Goal: Information Seeking & Learning: Learn about a topic

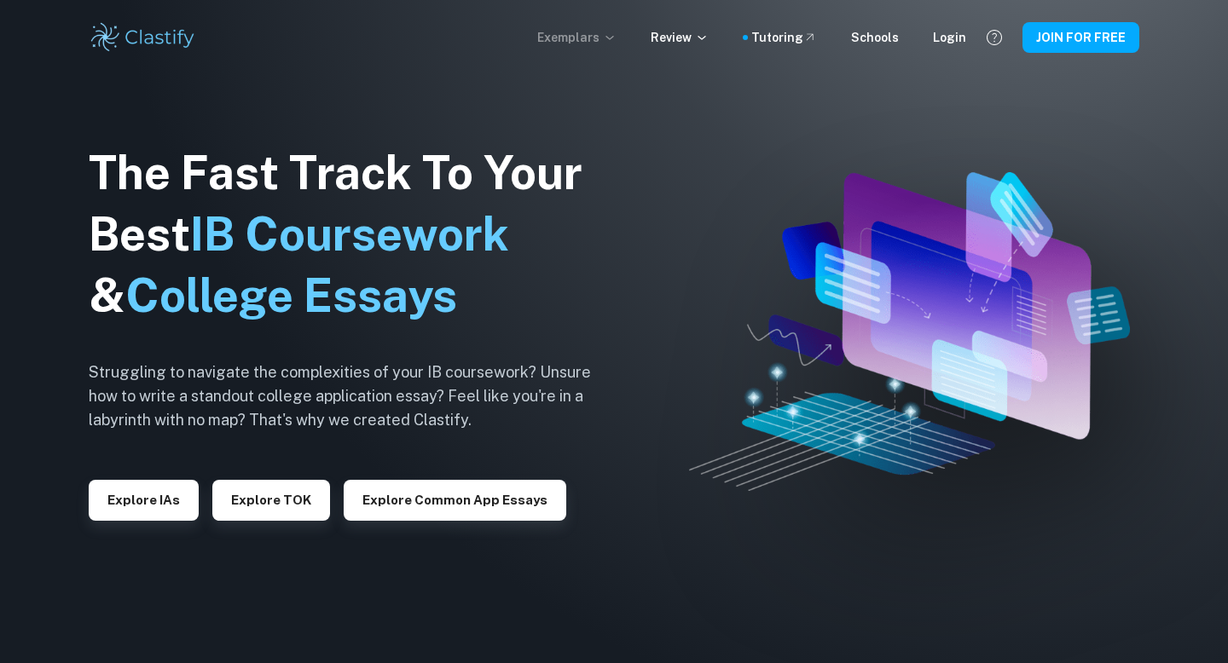
click at [613, 41] on p "Exemplars" at bounding box center [576, 37] width 79 height 19
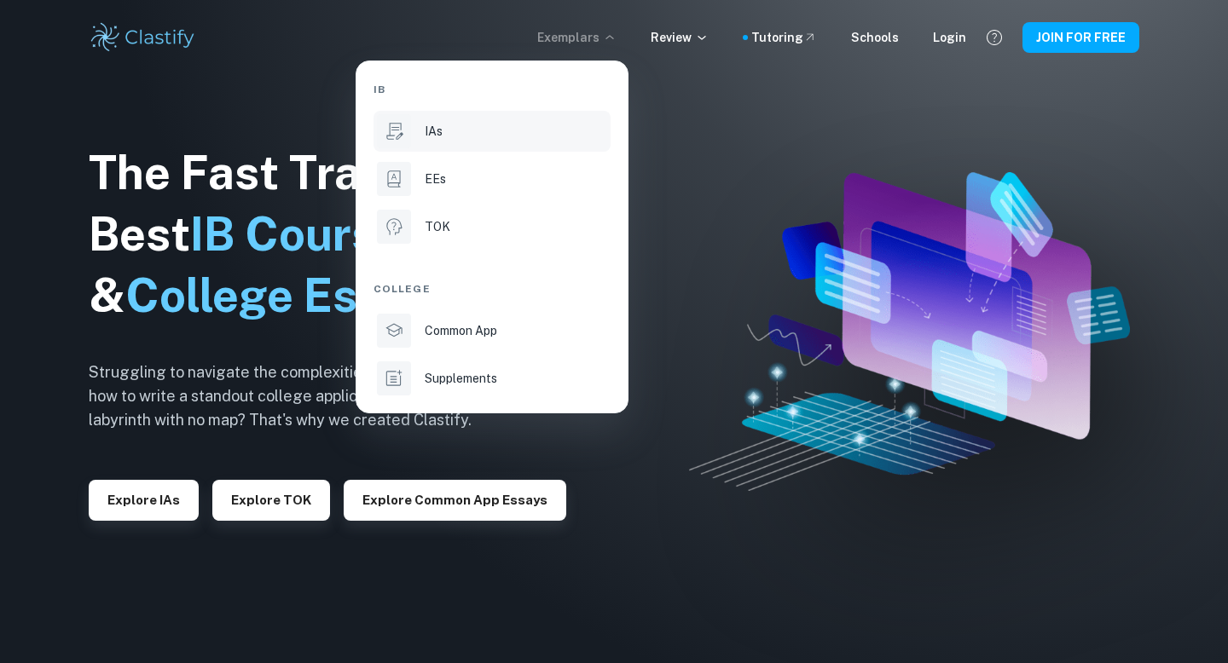
click at [443, 122] on div "IAs" at bounding box center [516, 131] width 182 height 19
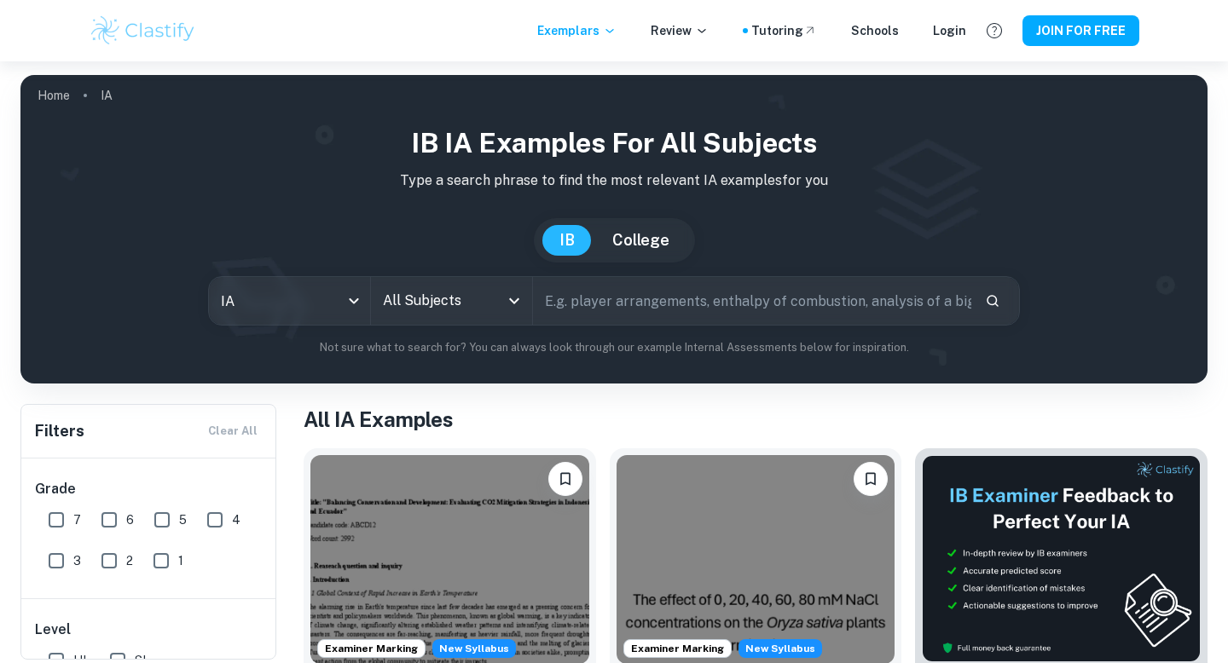
click at [436, 298] on input "All Subjects" at bounding box center [439, 301] width 120 height 32
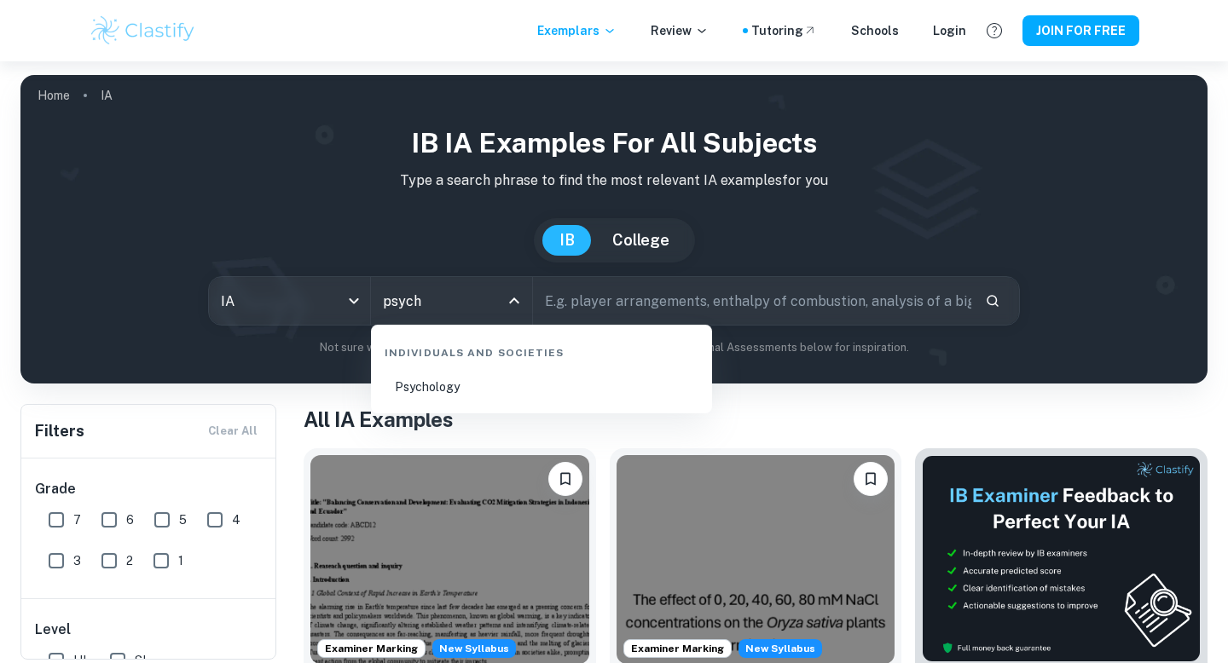
click at [456, 391] on li "Psychology" at bounding box center [541, 386] width 327 height 39
type input "Psychology"
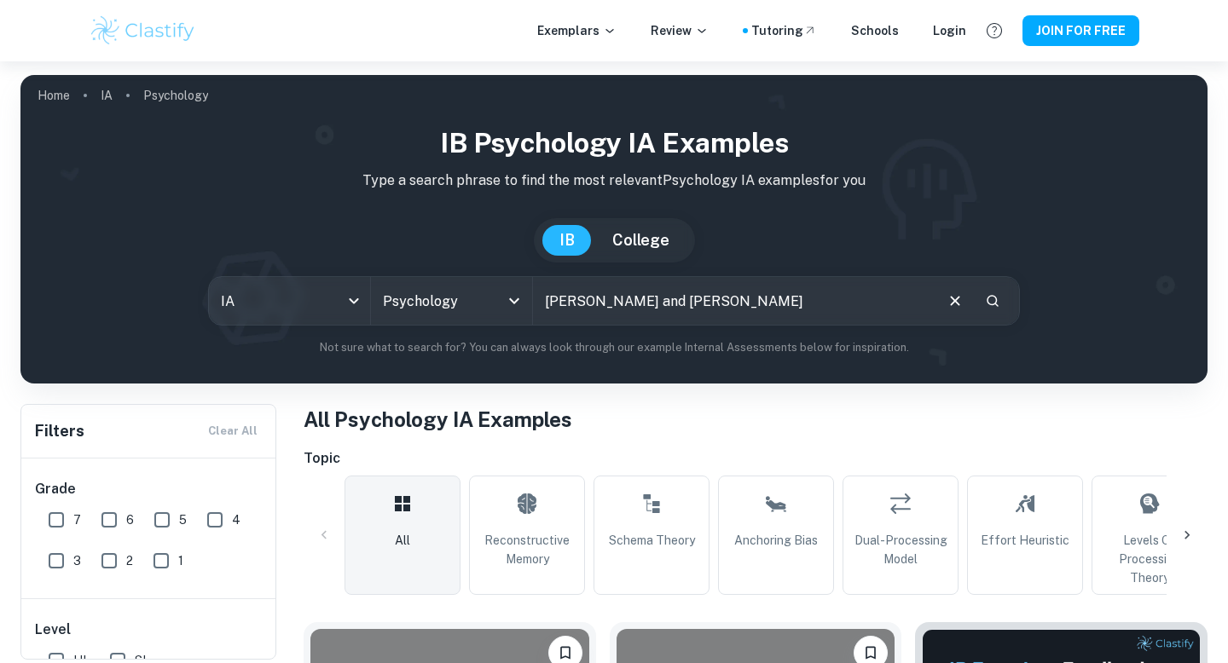
type input "[PERSON_NAME] and [PERSON_NAME]"
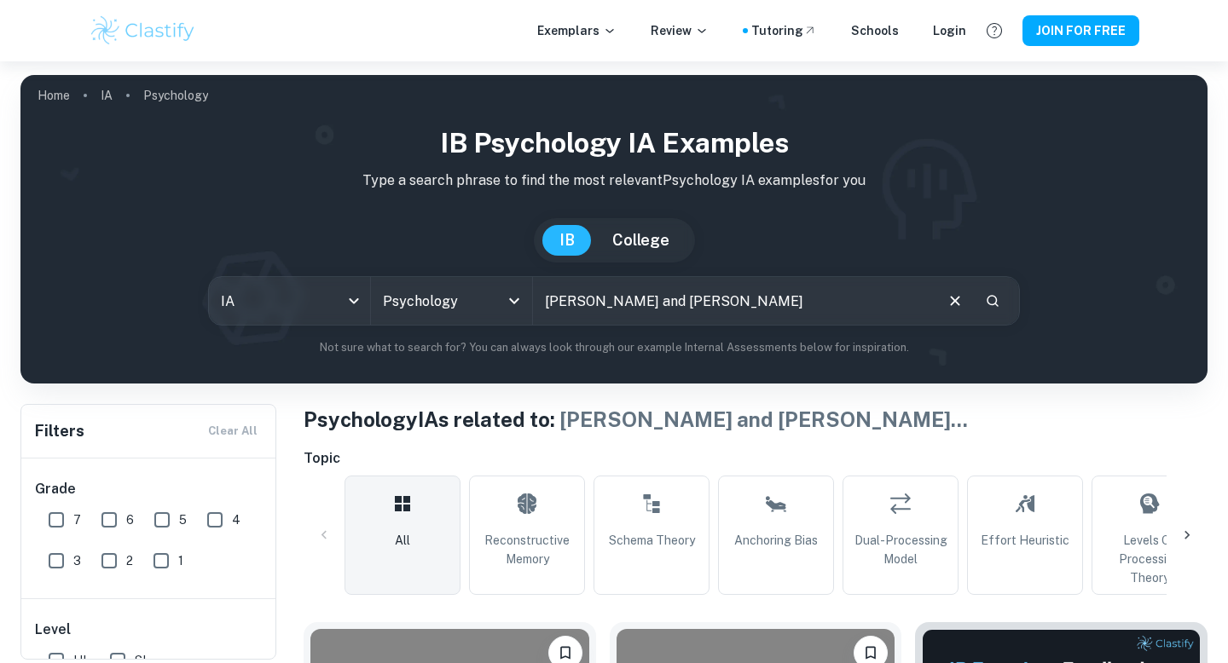
click at [954, 304] on icon "Clear" at bounding box center [955, 301] width 19 height 19
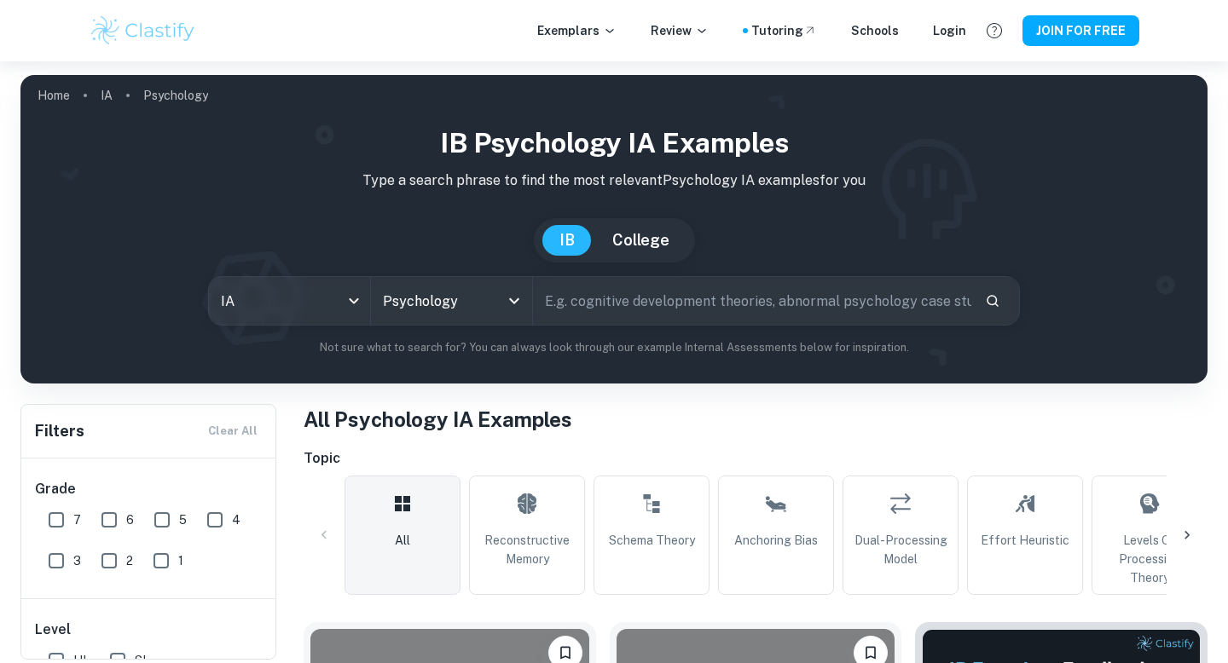
click at [888, 304] on input "text" at bounding box center [752, 301] width 438 height 48
type input "test scores and"
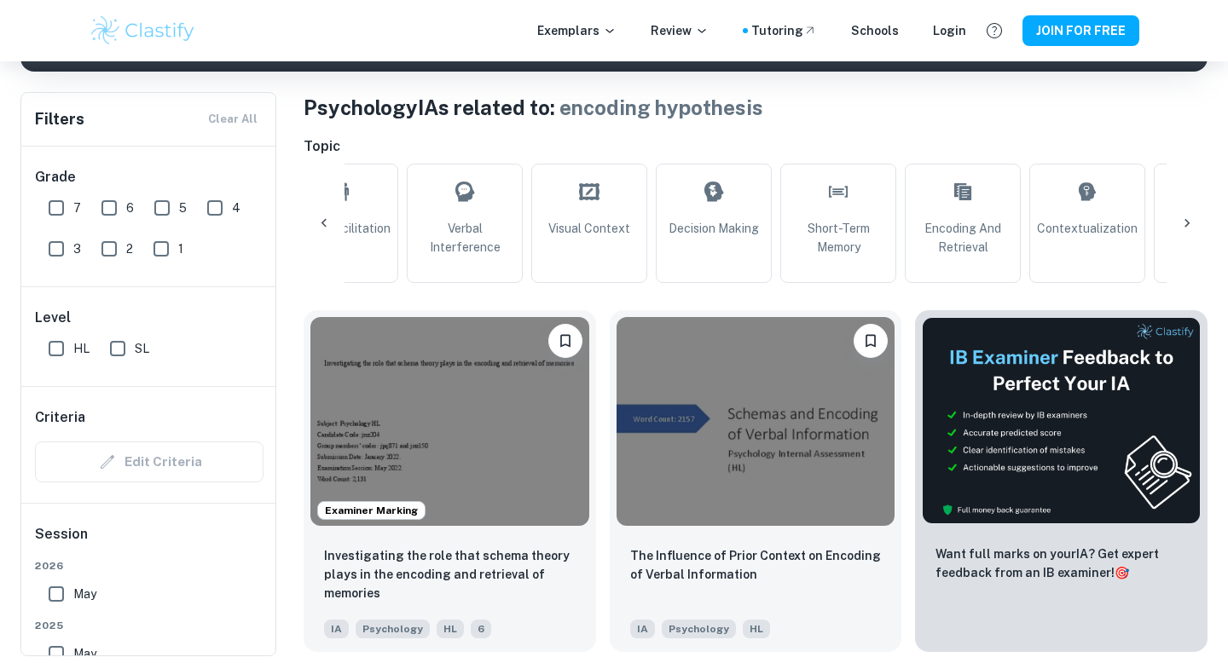
scroll to position [0, 1784]
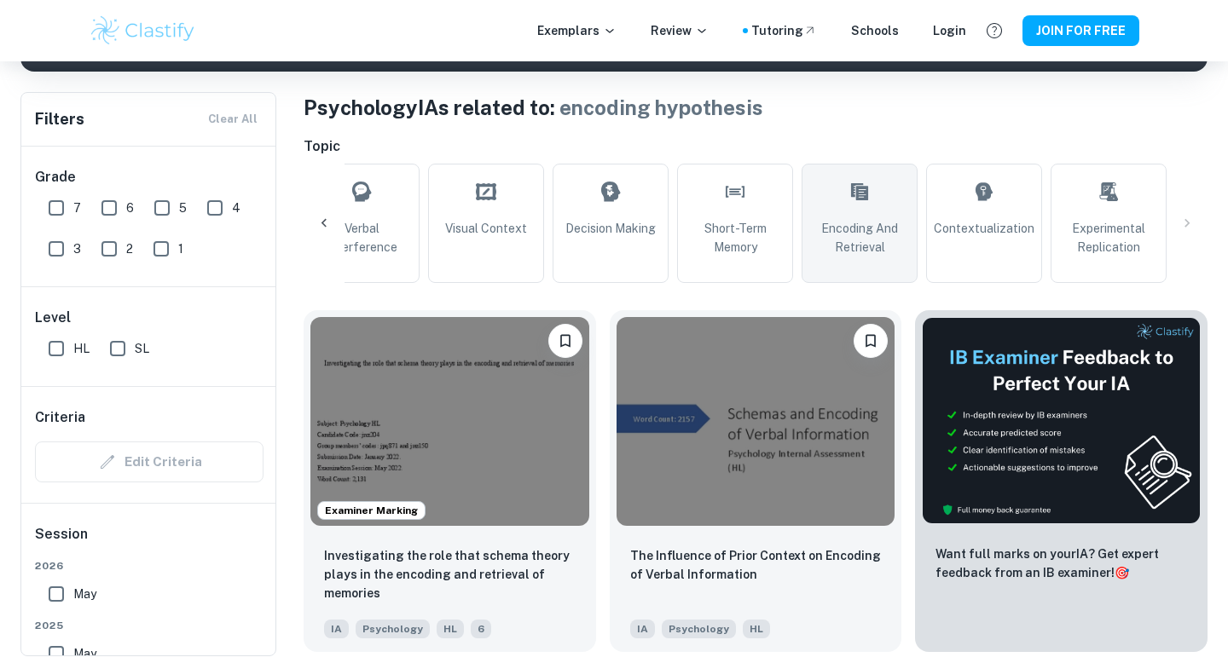
click at [902, 220] on span "Encoding and Retrieval" at bounding box center [859, 238] width 101 height 38
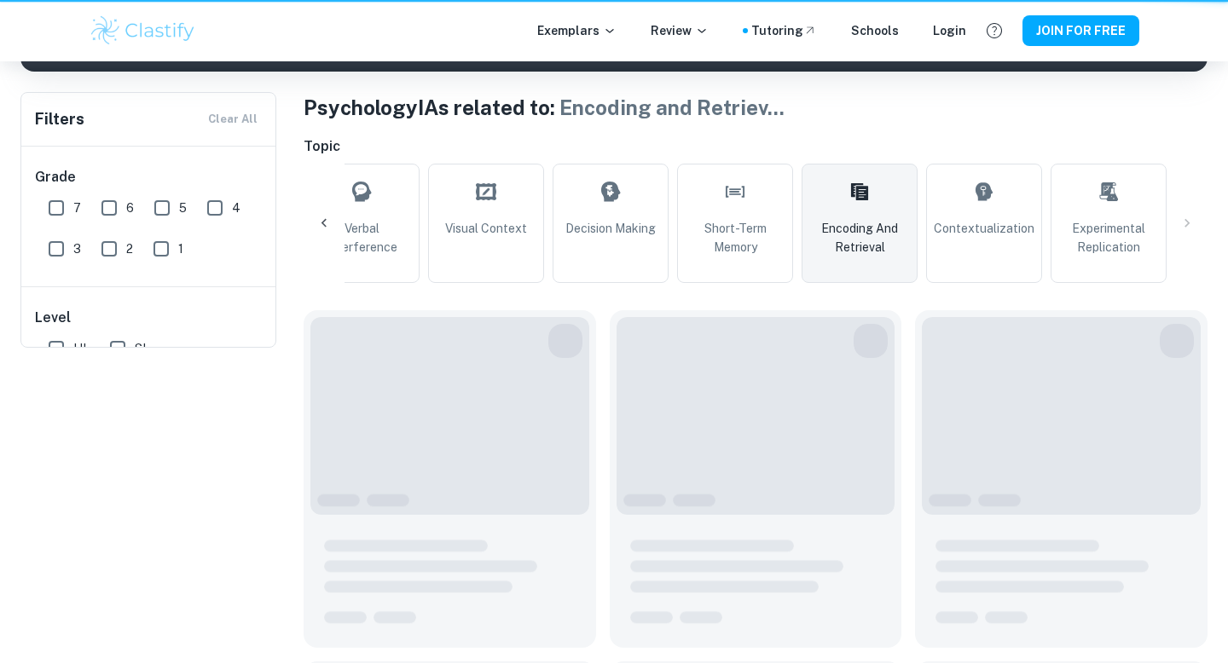
type input "Encoding and Retrieval"
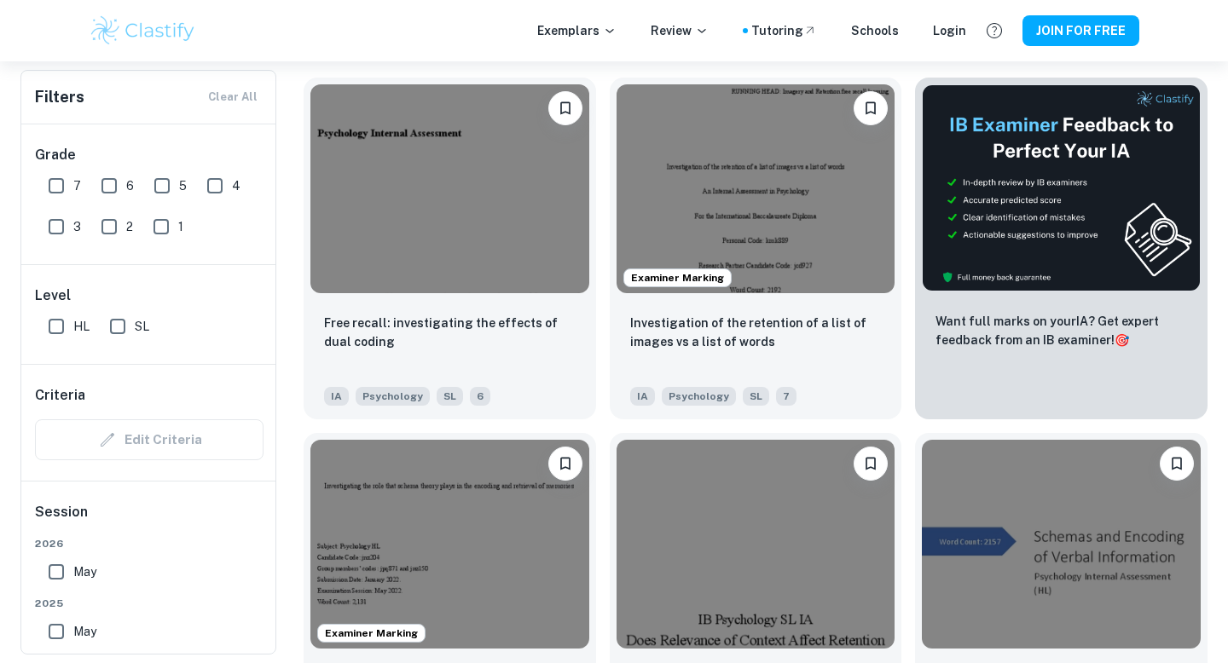
scroll to position [525, 0]
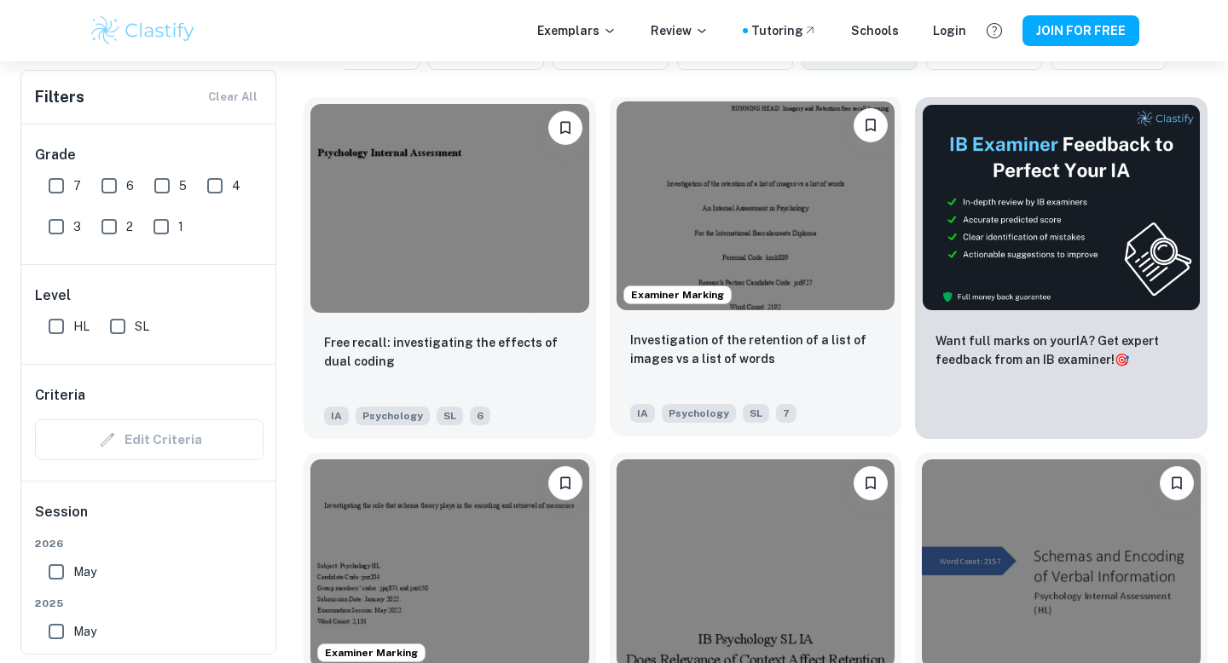
click at [805, 344] on p "Investigation of the retention of a list of images vs a list of words" at bounding box center [756, 350] width 252 height 38
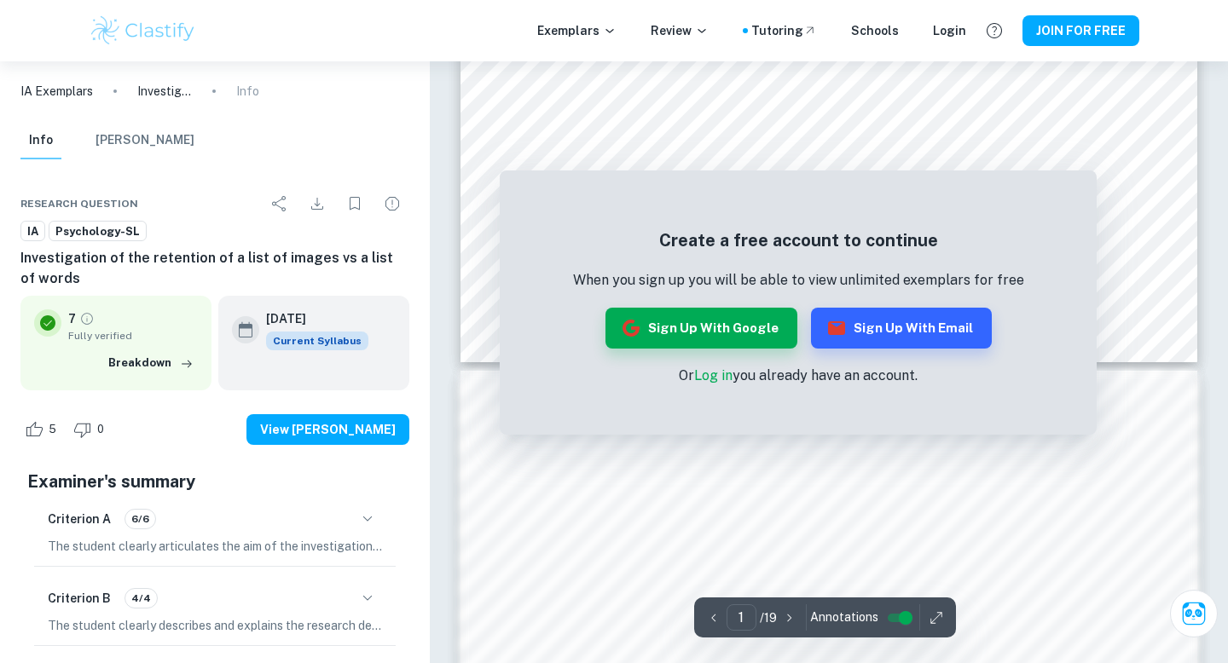
scroll to position [302, 0]
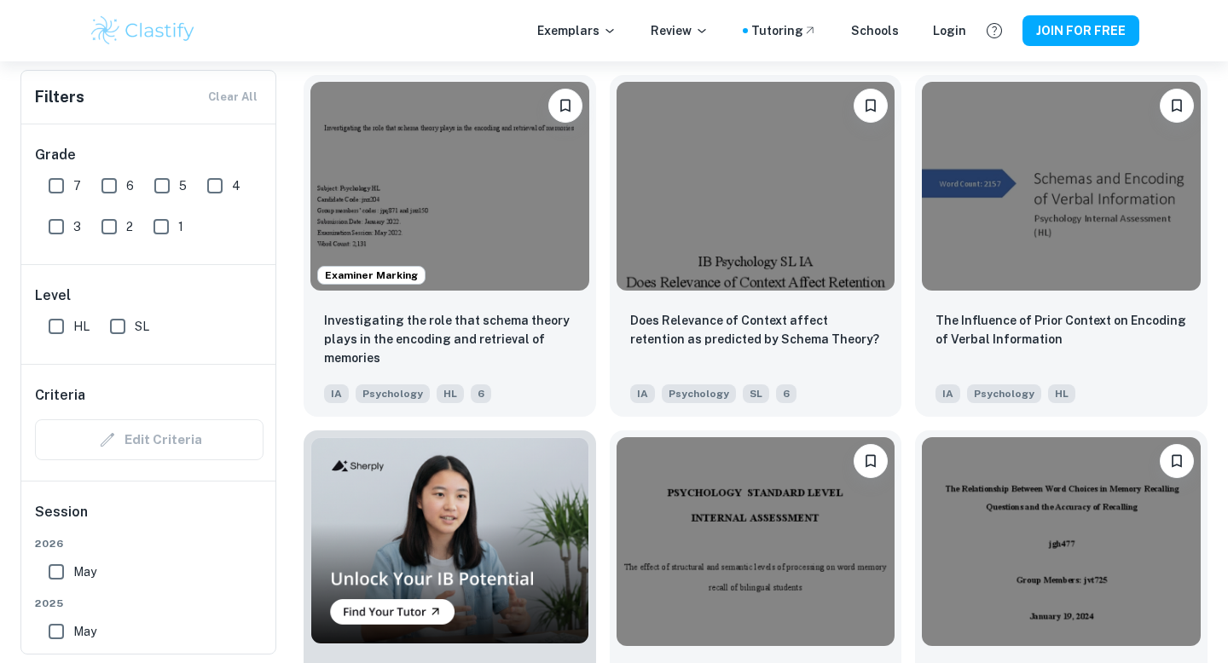
scroll to position [908, 0]
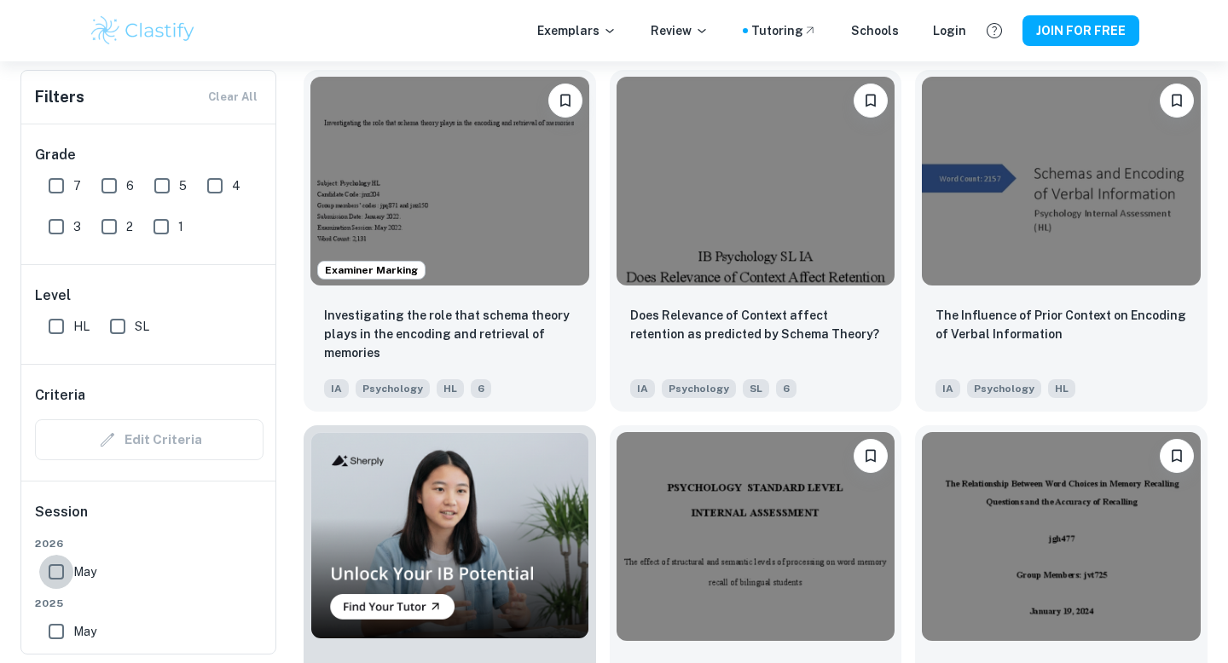
click at [62, 570] on input "May" at bounding box center [56, 572] width 34 height 34
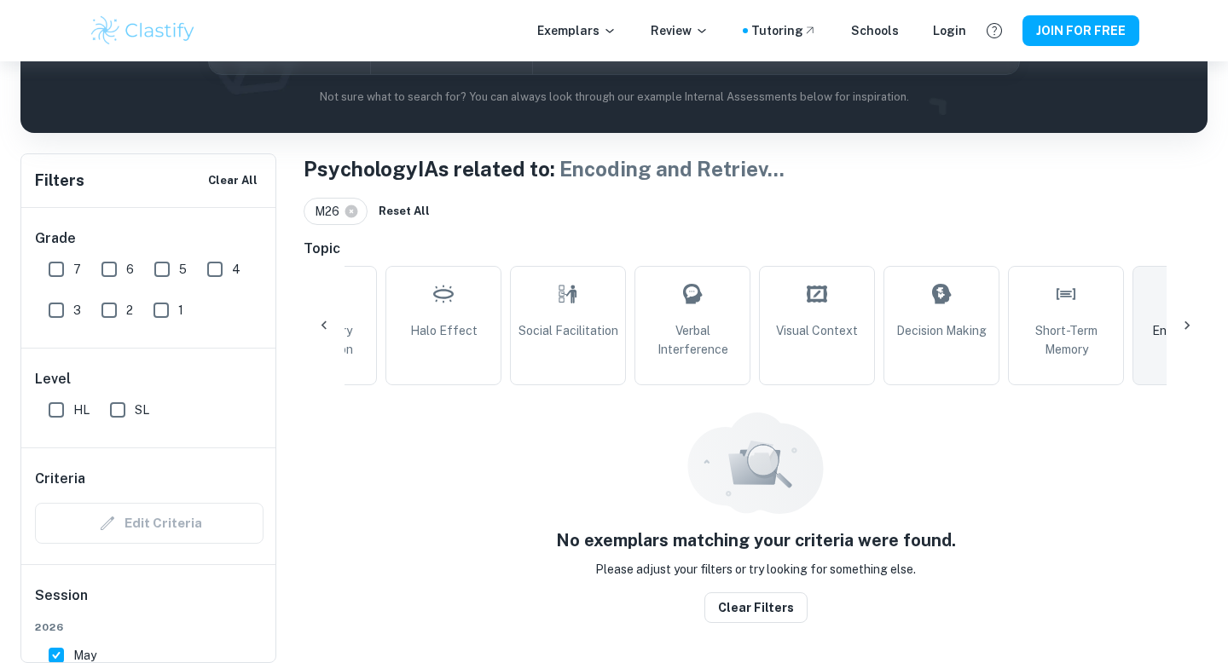
click at [62, 570] on div "Grade 7 6 5 4 3 2 1 Level HL SL Criteria Edit Criteria Session [DATE] [DATE] [D…" at bounding box center [149, 633] width 256 height 850
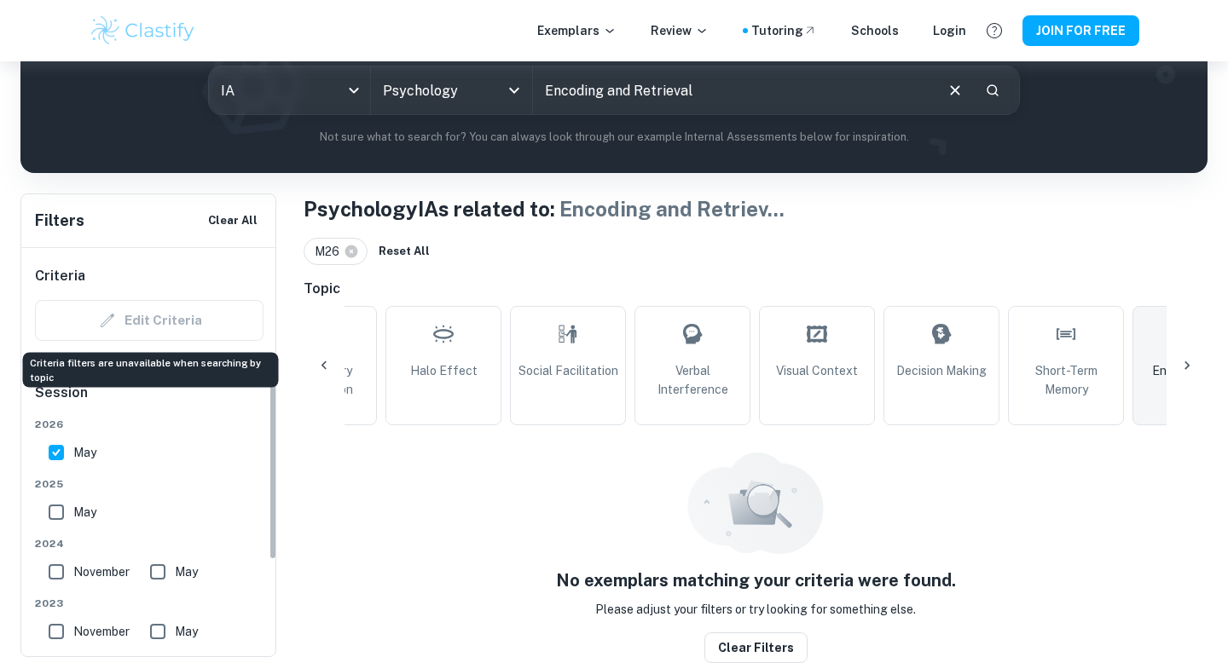
scroll to position [244, 0]
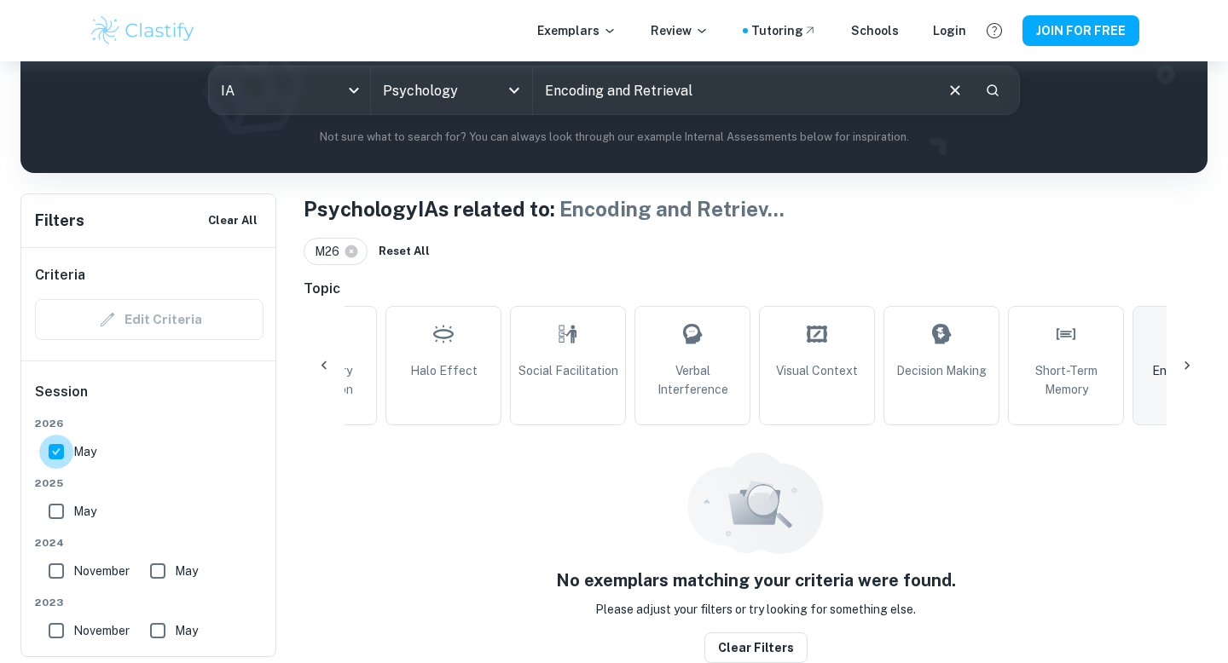
click at [52, 452] on input "May" at bounding box center [56, 452] width 34 height 34
checkbox input "false"
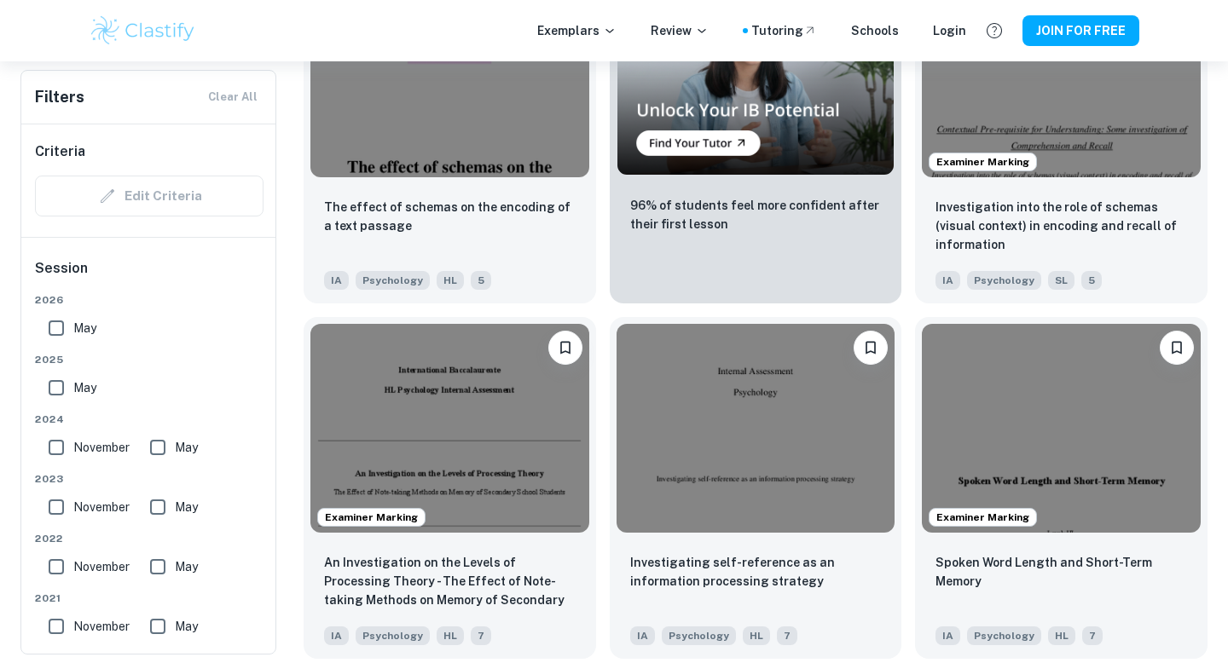
scroll to position [3250, 0]
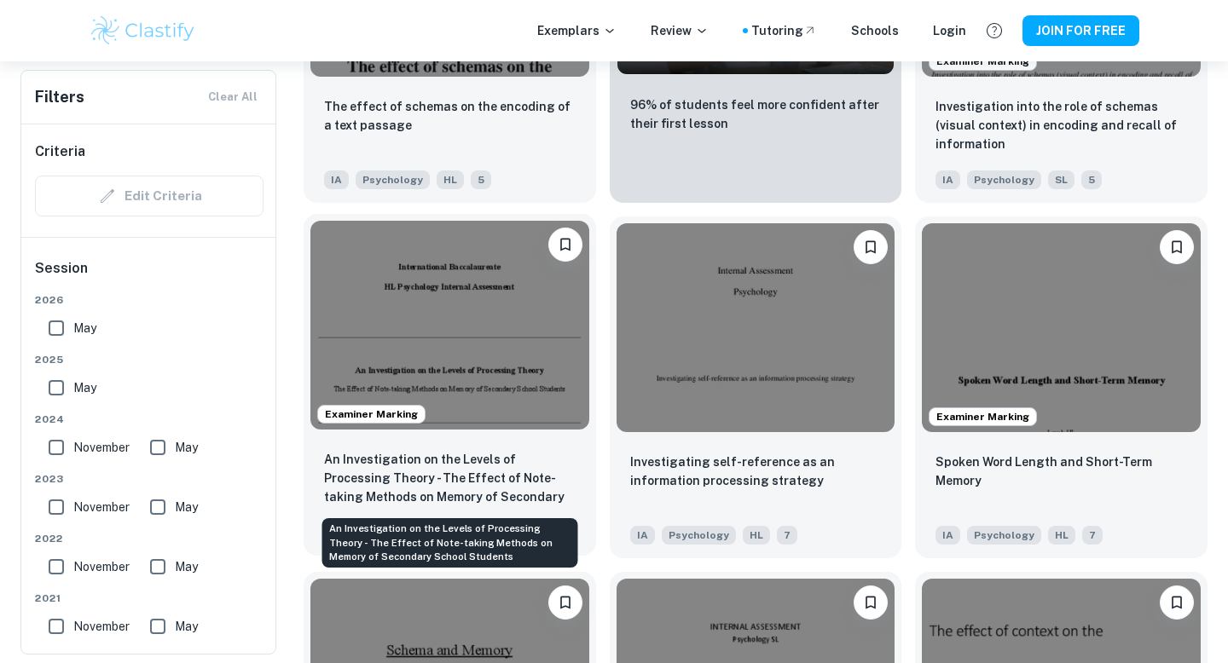
click at [564, 485] on p "An Investigation on the Levels of Processing Theory - The Effect of Note-taking…" at bounding box center [450, 479] width 252 height 58
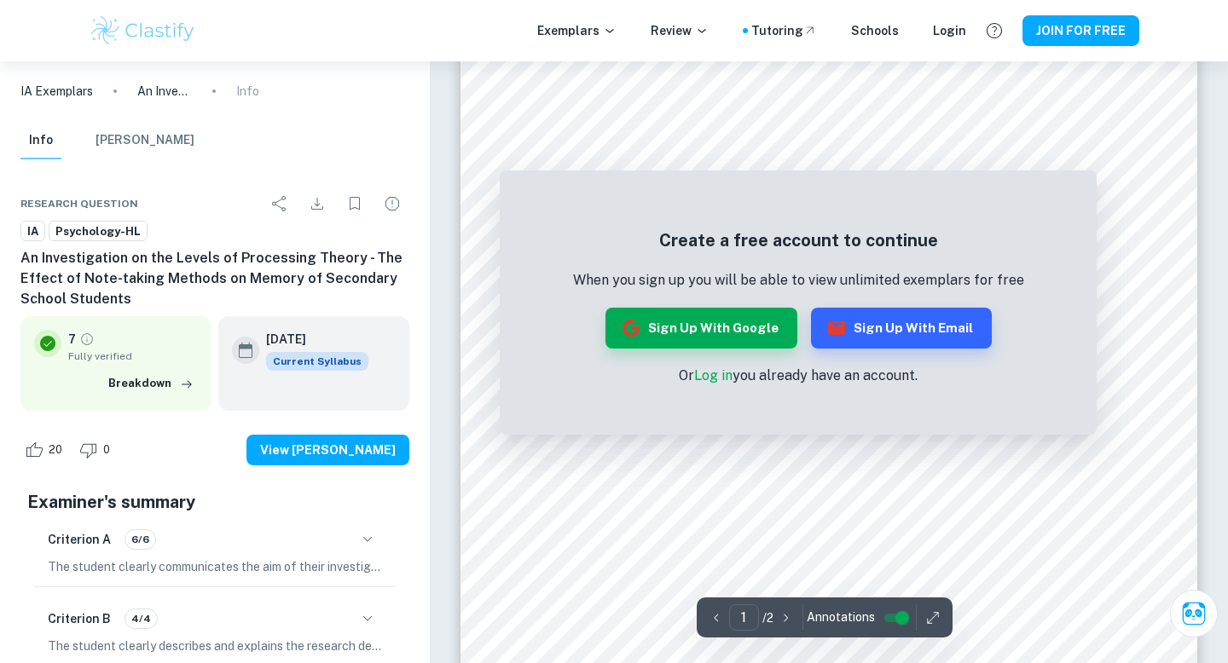
scroll to position [302, 0]
